Goal: Task Accomplishment & Management: Complete application form

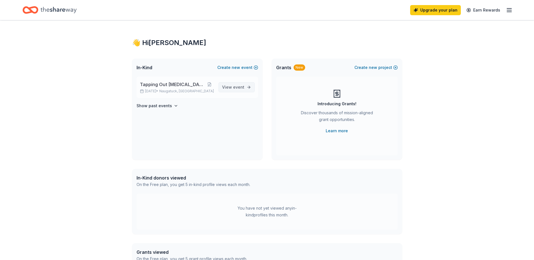
click at [235, 88] on span "event" at bounding box center [238, 87] width 11 height 5
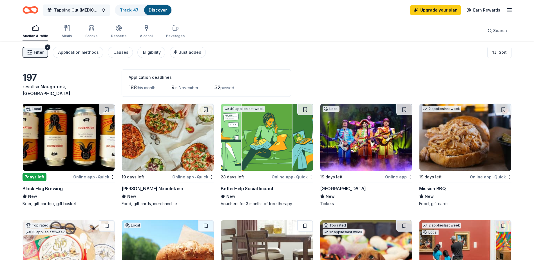
click at [92, 11] on span "Tapping Out [MEDICAL_DATA] Auction" at bounding box center [76, 10] width 45 height 7
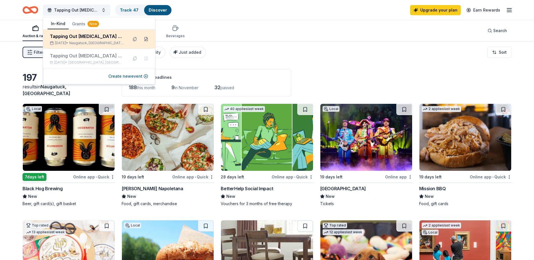
click at [148, 38] on button at bounding box center [146, 39] width 9 height 9
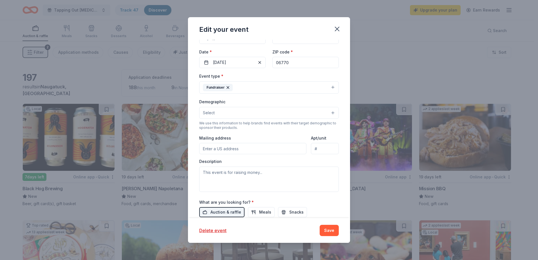
scroll to position [13, 0]
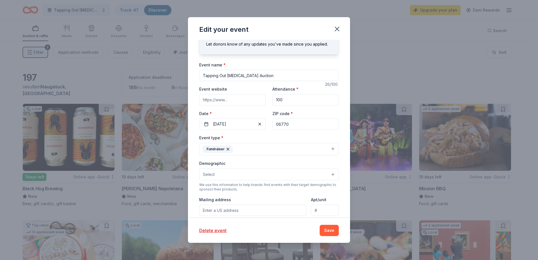
drag, startPoint x: 260, startPoint y: 75, endPoint x: 201, endPoint y: 82, distance: 59.5
click at [201, 82] on div "Event name * Tapping Out [MEDICAL_DATA] Auction 26 /100 Event website Attendanc…" at bounding box center [269, 191] width 140 height 261
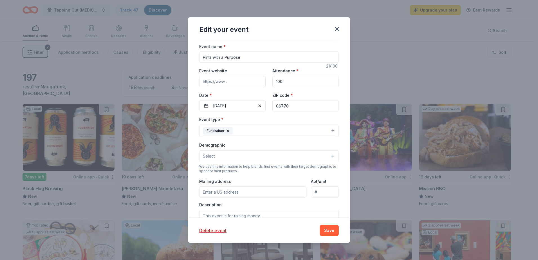
scroll to position [41, 0]
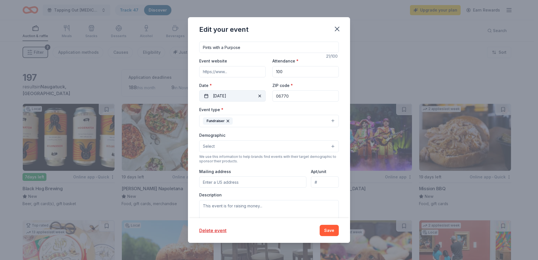
type input "Pints with a Purpose"
click at [255, 93] on button "[DATE]" at bounding box center [232, 95] width 66 height 11
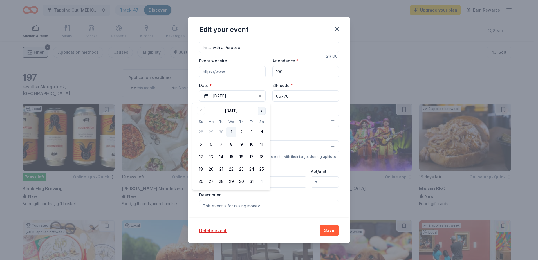
click at [260, 111] on button "Go to next month" at bounding box center [262, 111] width 8 height 8
click at [262, 157] on button "20" at bounding box center [262, 157] width 10 height 10
click at [330, 227] on button "Save" at bounding box center [329, 230] width 19 height 11
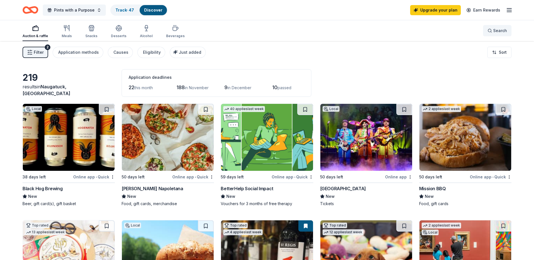
click at [484, 29] on button "Search" at bounding box center [497, 30] width 28 height 11
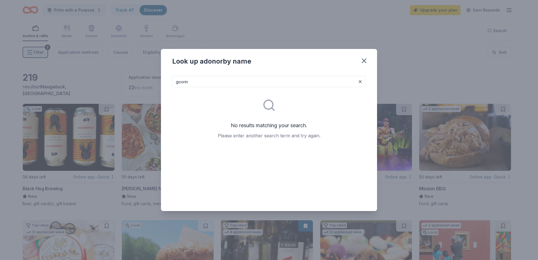
type input "goorin"
